Goal: Obtain resource: Download file/media

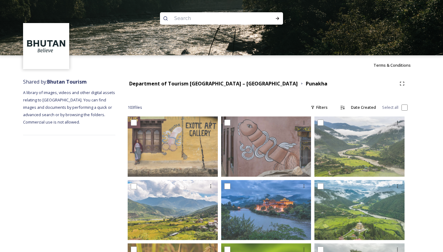
click at [188, 22] on input at bounding box center [213, 19] width 84 height 14
type input "homes"
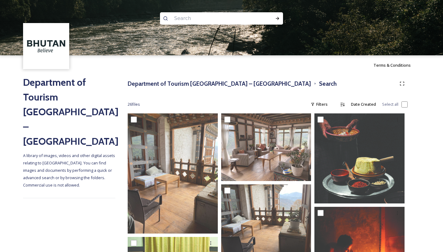
click at [184, 19] on input at bounding box center [213, 19] width 84 height 14
type input "houses"
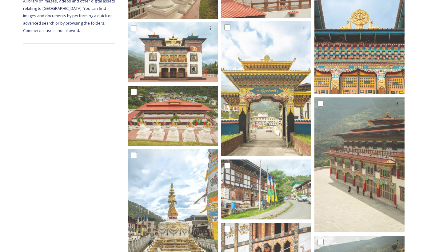
scroll to position [150, 0]
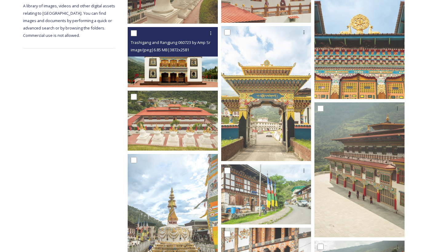
click at [180, 64] on img at bounding box center [173, 57] width 90 height 60
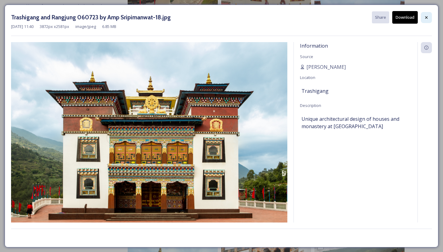
click at [424, 16] on icon at bounding box center [426, 17] width 5 height 5
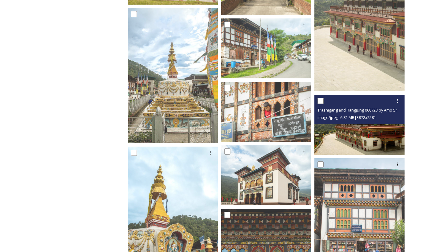
scroll to position [296, 0]
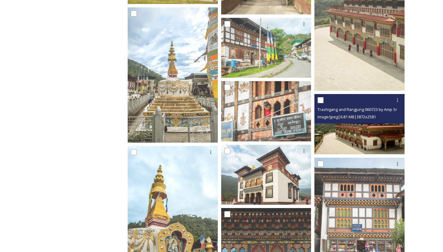
click at [353, 145] on img at bounding box center [359, 124] width 90 height 60
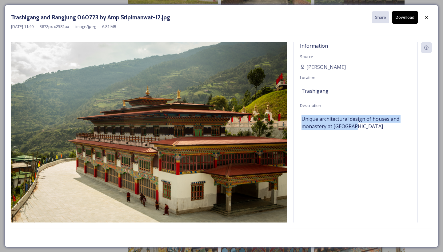
drag, startPoint x: 313, startPoint y: 122, endPoint x: 307, endPoint y: 114, distance: 10.3
click at [307, 114] on div "Unique architectural design of houses and monastery at [GEOGRAPHIC_DATA]" at bounding box center [355, 123] width 108 height 18
click at [426, 17] on icon at bounding box center [426, 17] width 5 height 5
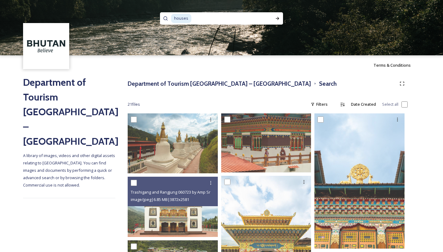
click at [186, 18] on span "houses" at bounding box center [181, 18] width 20 height 9
click at [188, 18] on span "houses" at bounding box center [181, 18] width 20 height 9
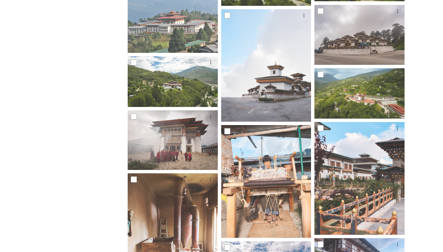
scroll to position [1212, 0]
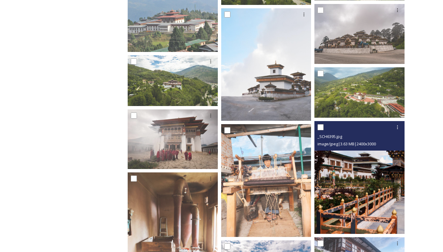
click at [376, 186] on img at bounding box center [359, 177] width 90 height 112
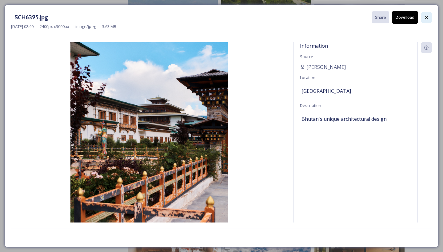
click at [429, 21] on div at bounding box center [425, 17] width 11 height 11
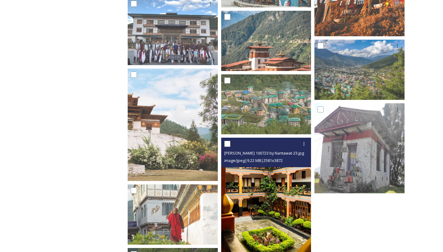
scroll to position [2098, 0]
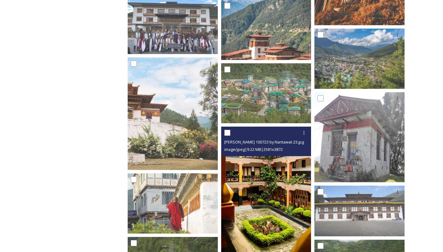
click at [291, 202] on img at bounding box center [266, 194] width 90 height 135
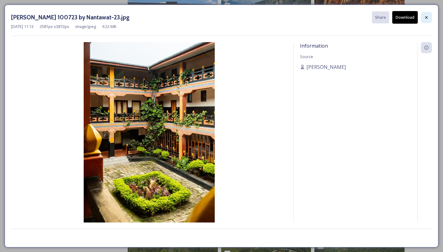
click at [426, 18] on icon at bounding box center [426, 17] width 2 height 2
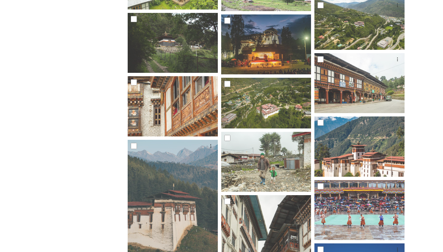
scroll to position [2588, 0]
